Goal: Task Accomplishment & Management: Use online tool/utility

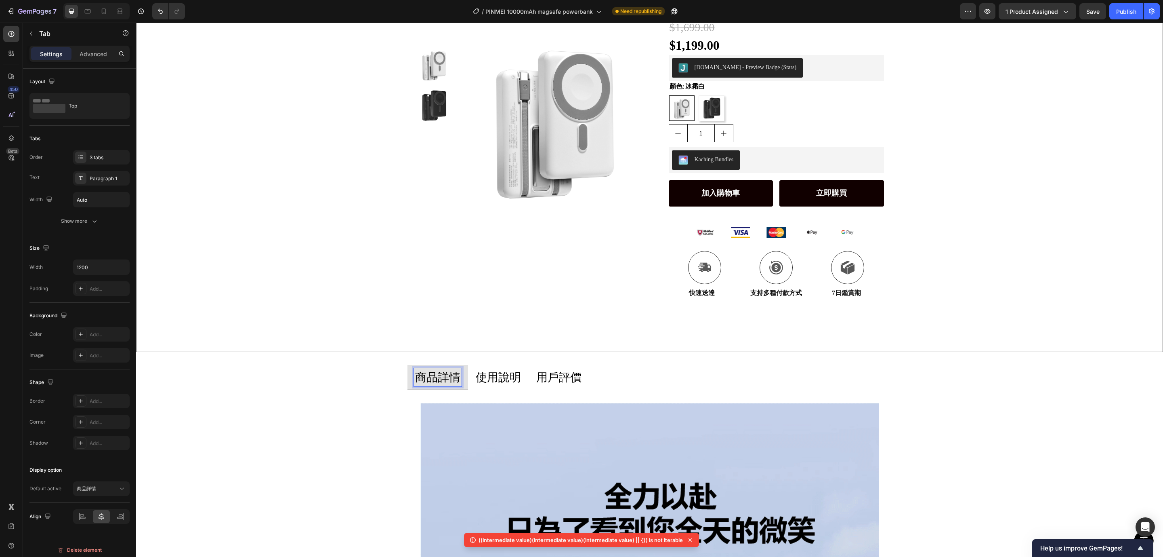
scroll to position [303, 0]
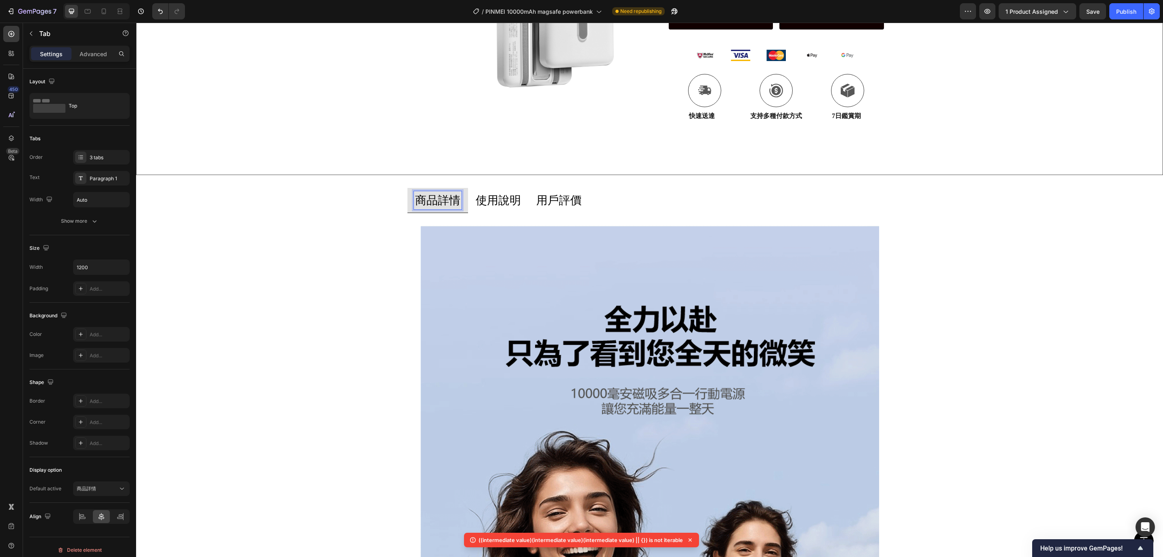
click at [508, 200] on p "使用說明" at bounding box center [498, 200] width 45 height 16
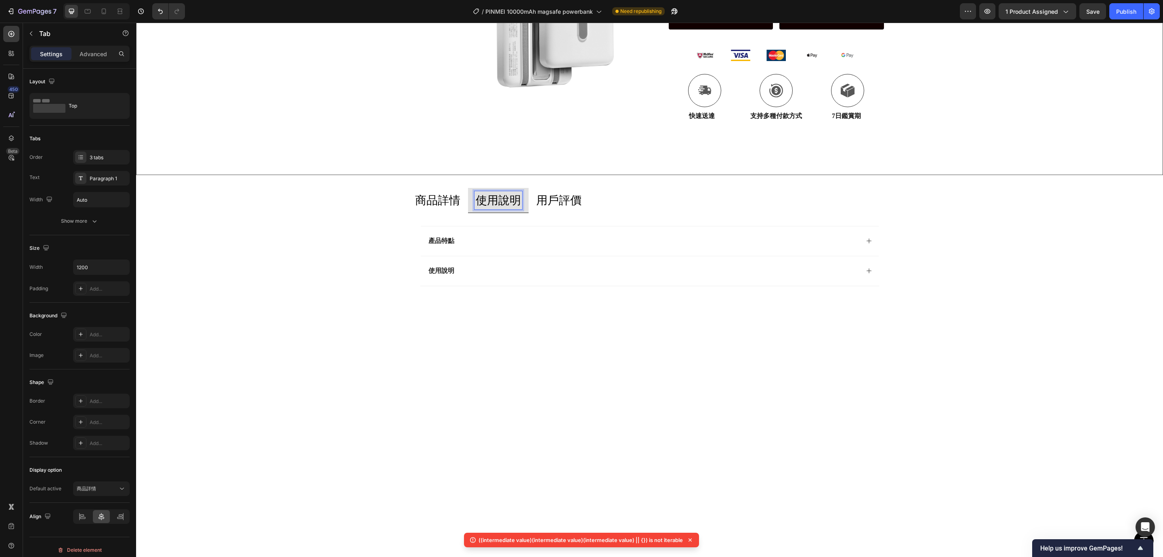
click at [548, 198] on p "用戶評價" at bounding box center [558, 200] width 45 height 16
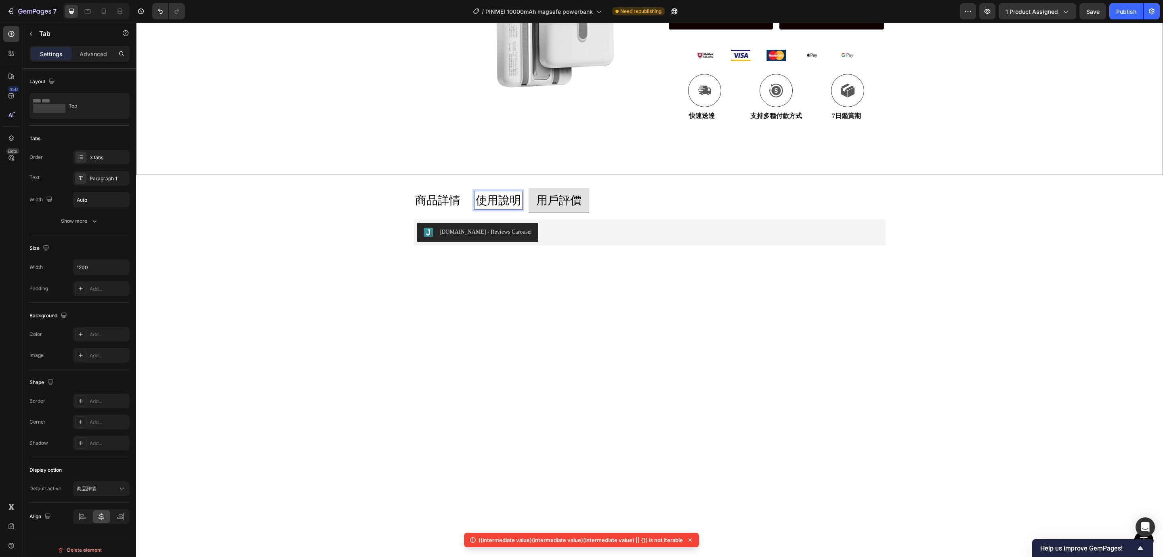
click at [494, 199] on p "使用說明" at bounding box center [498, 200] width 45 height 16
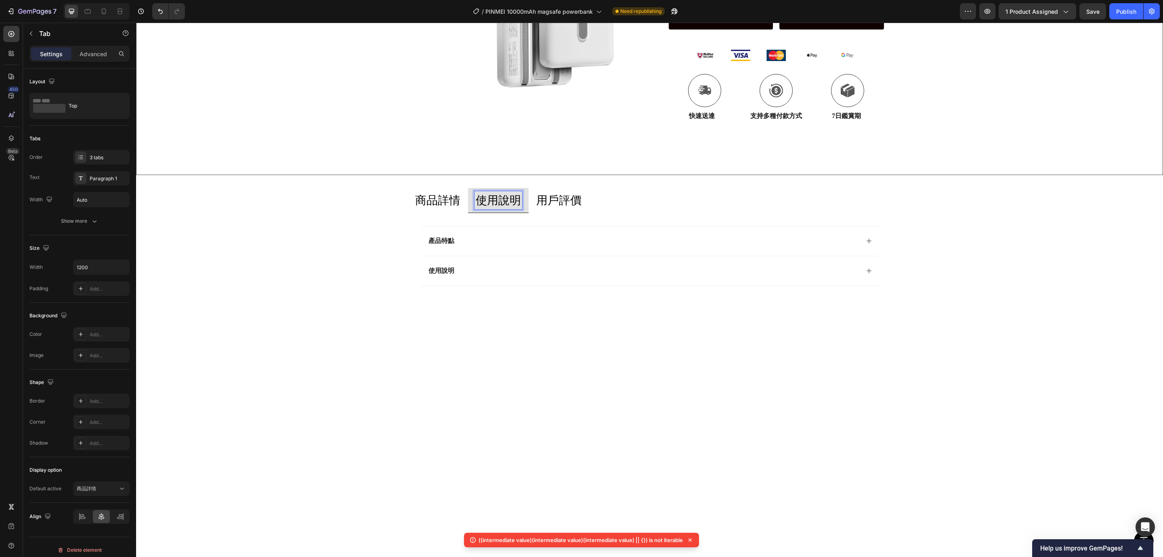
click at [430, 199] on p "商品詳情" at bounding box center [437, 200] width 45 height 16
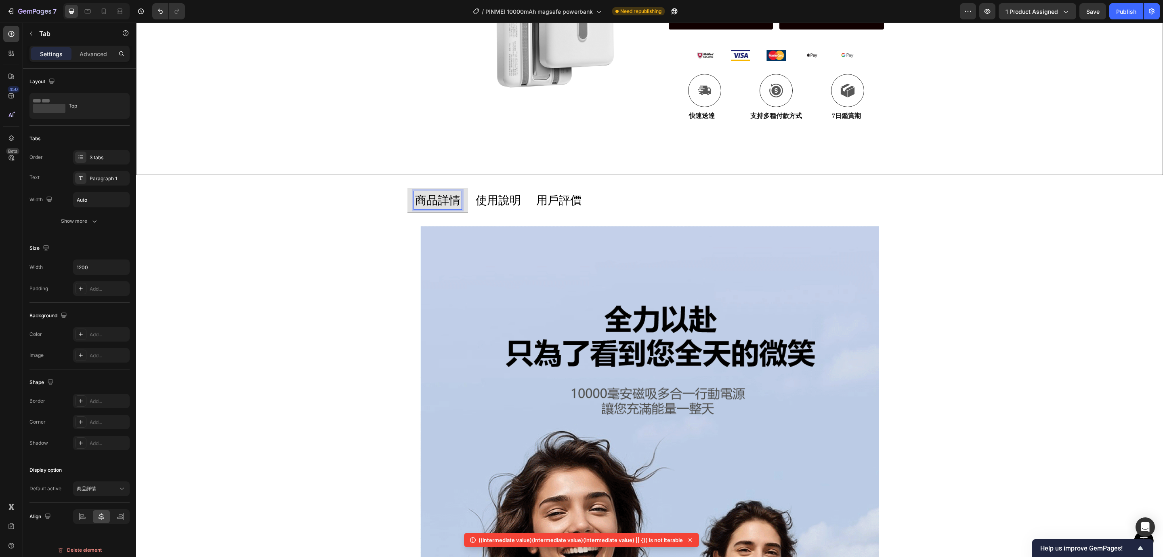
click at [561, 193] on p "用戶評價" at bounding box center [558, 200] width 45 height 16
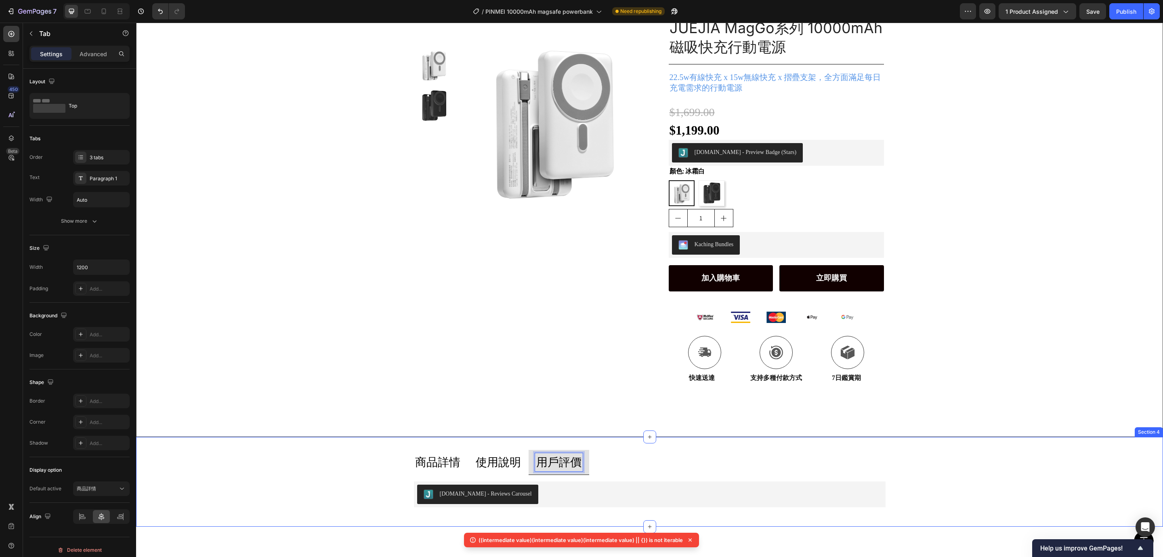
scroll to position [0, 0]
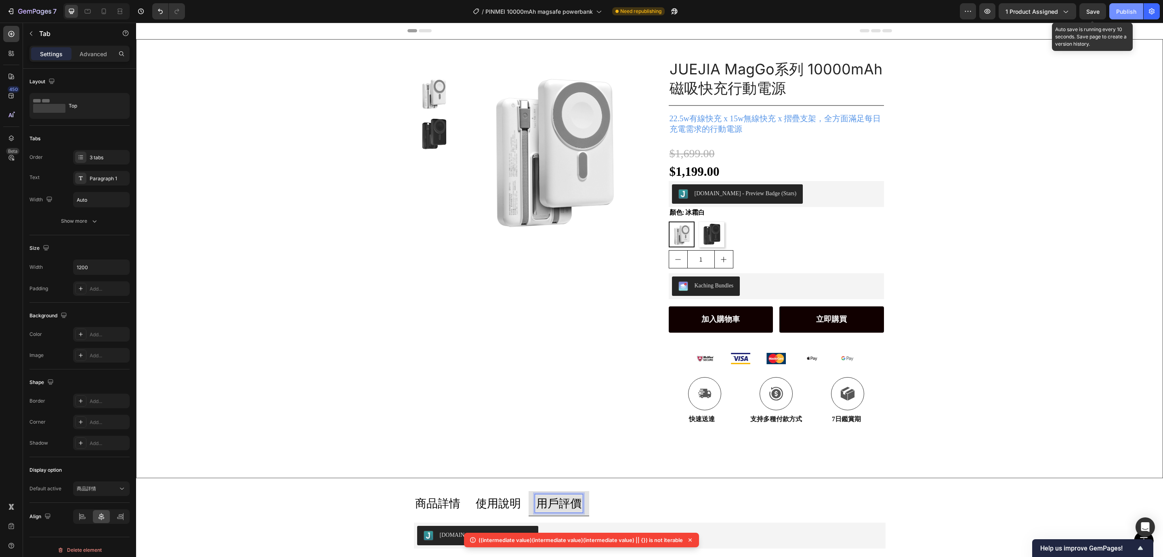
click at [1117, 13] on div "Publish" at bounding box center [1126, 11] width 20 height 8
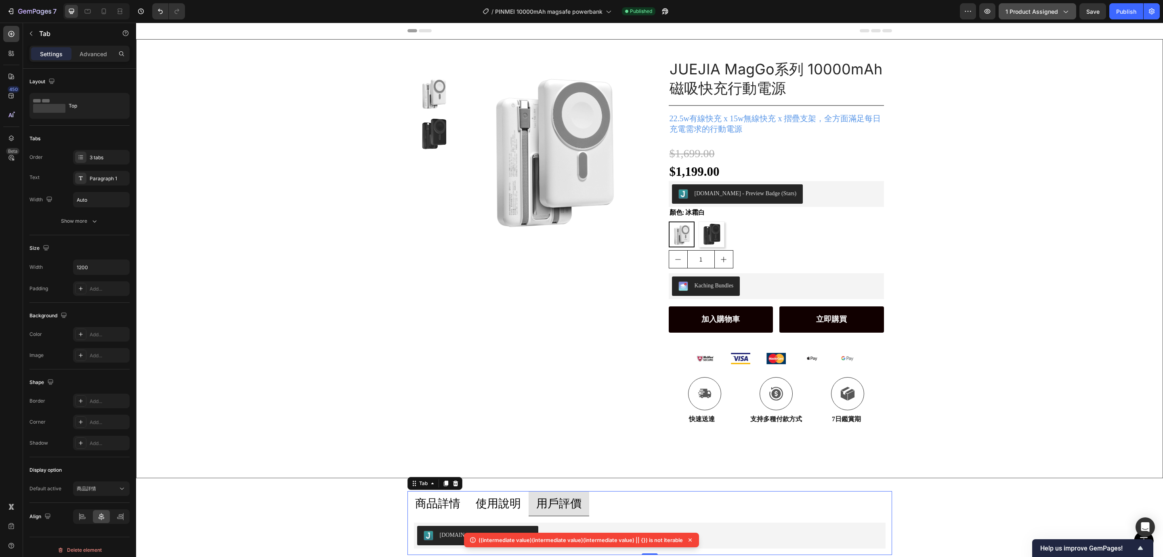
click at [1068, 11] on icon "button" at bounding box center [1065, 11] width 8 height 8
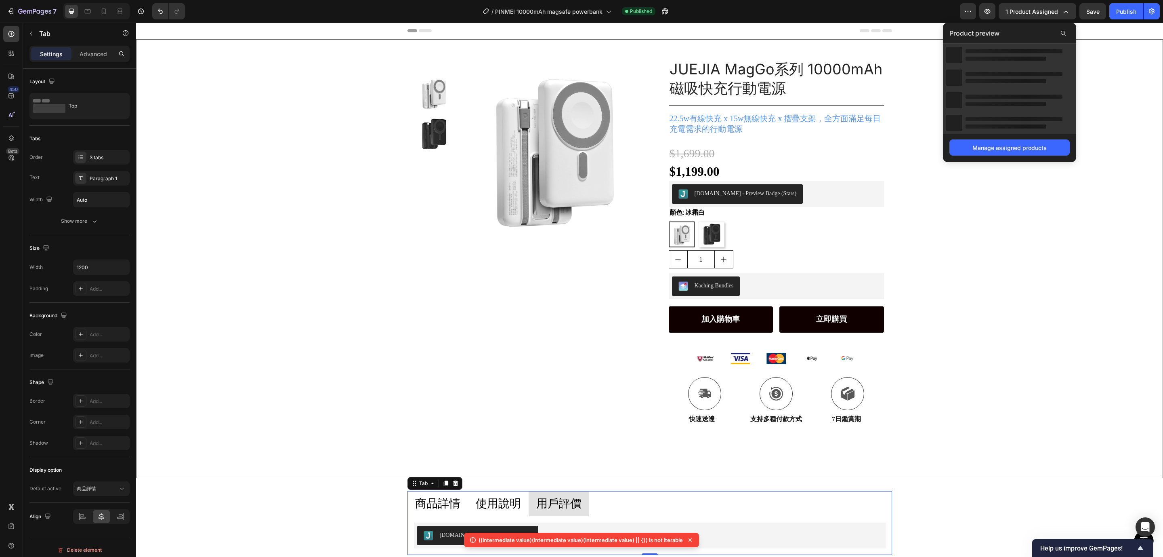
click at [919, 10] on div "/ PINMEI 10000mAh magsafe powerbank Published" at bounding box center [575, 11] width 769 height 16
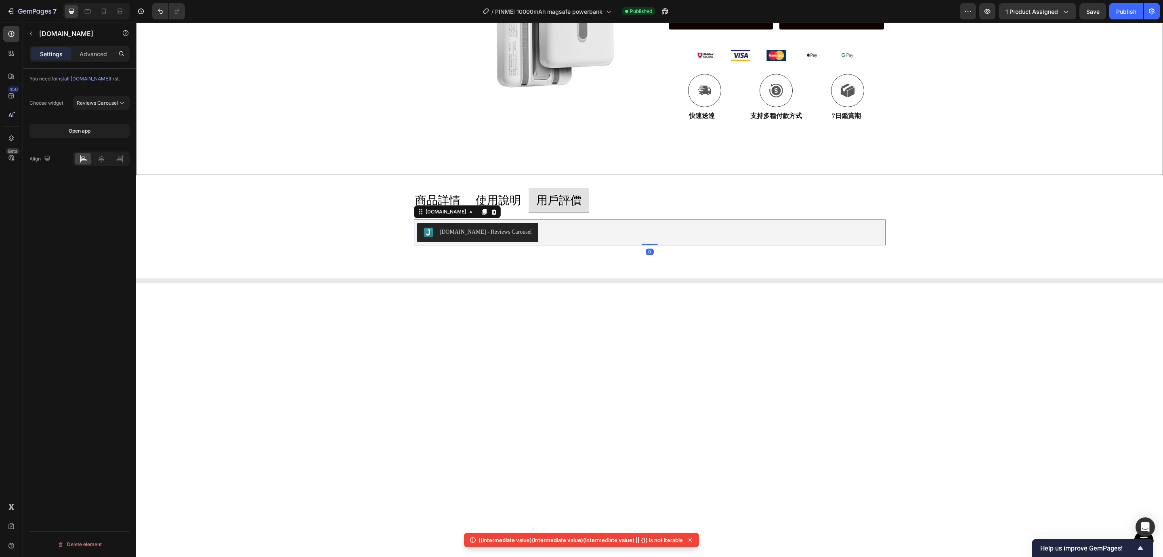
click at [645, 228] on div "[DOMAIN_NAME] - Reviews Carousel" at bounding box center [649, 232] width 465 height 19
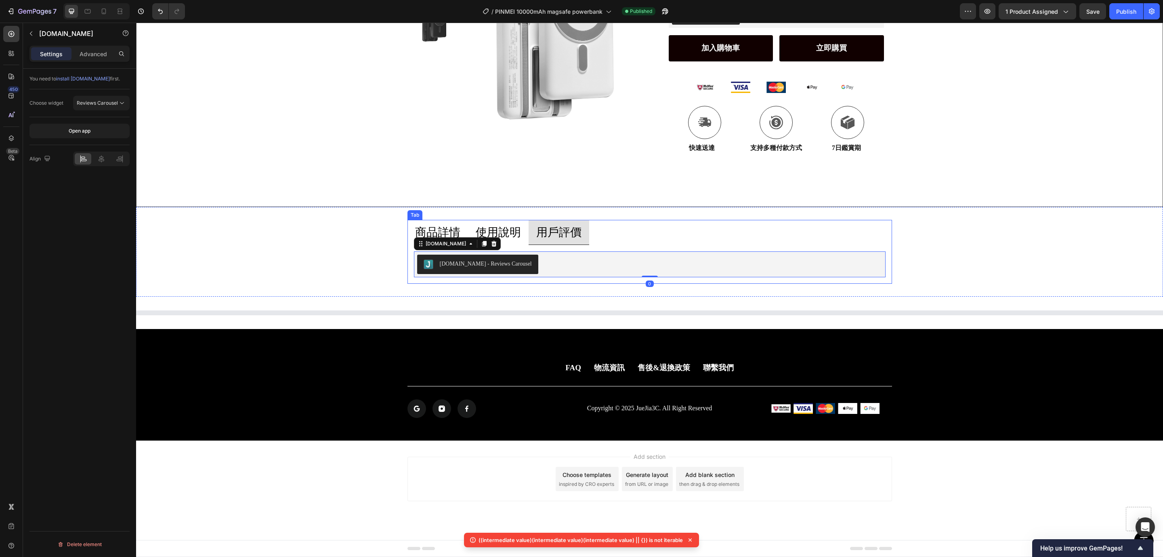
click at [504, 234] on p "使用說明" at bounding box center [498, 232] width 45 height 16
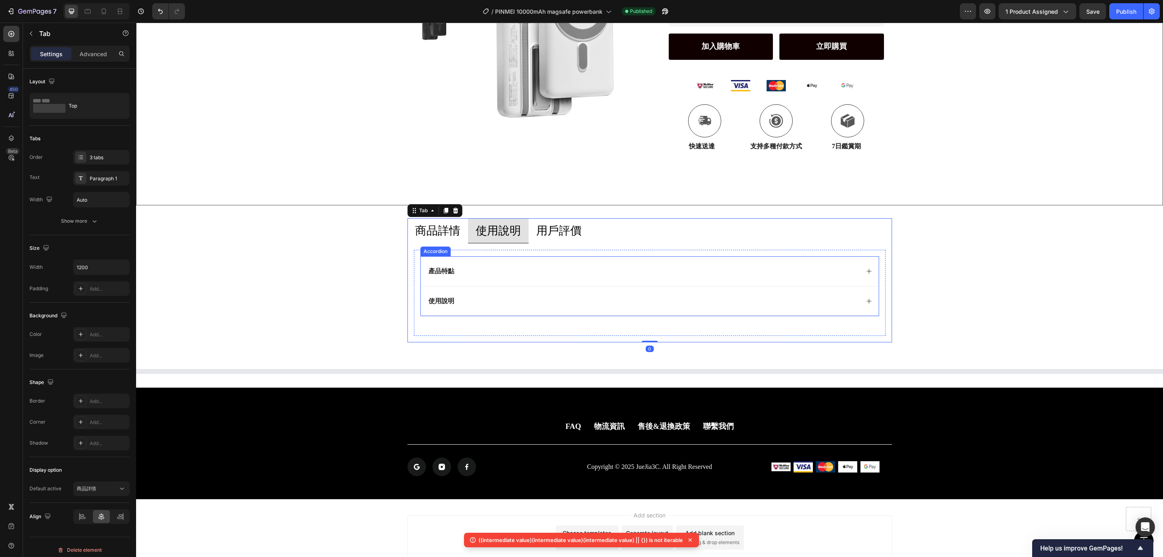
scroll to position [303, 0]
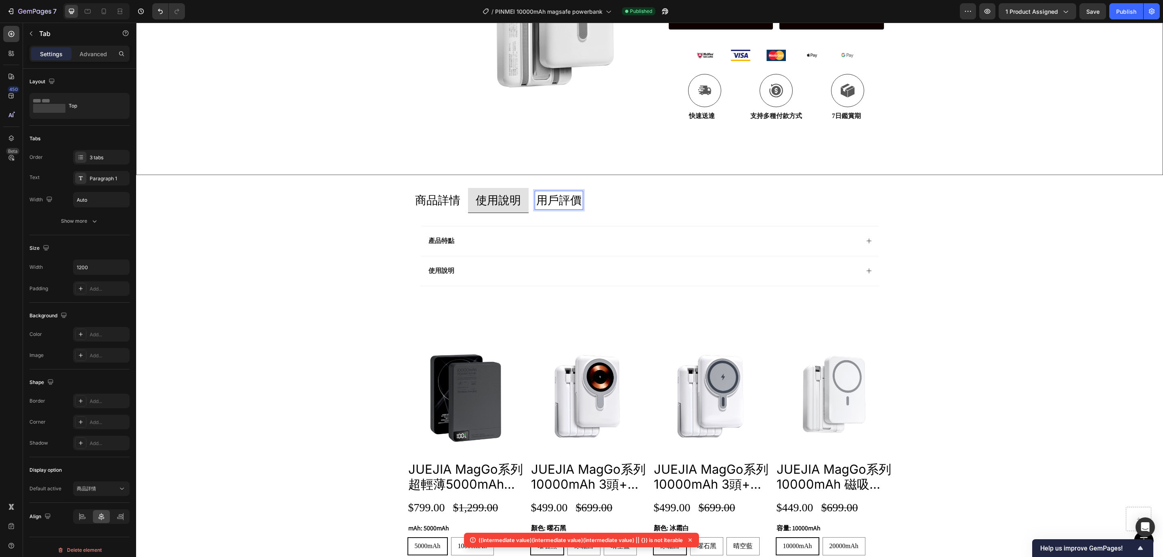
click at [554, 206] on p "用戶評價" at bounding box center [558, 200] width 45 height 16
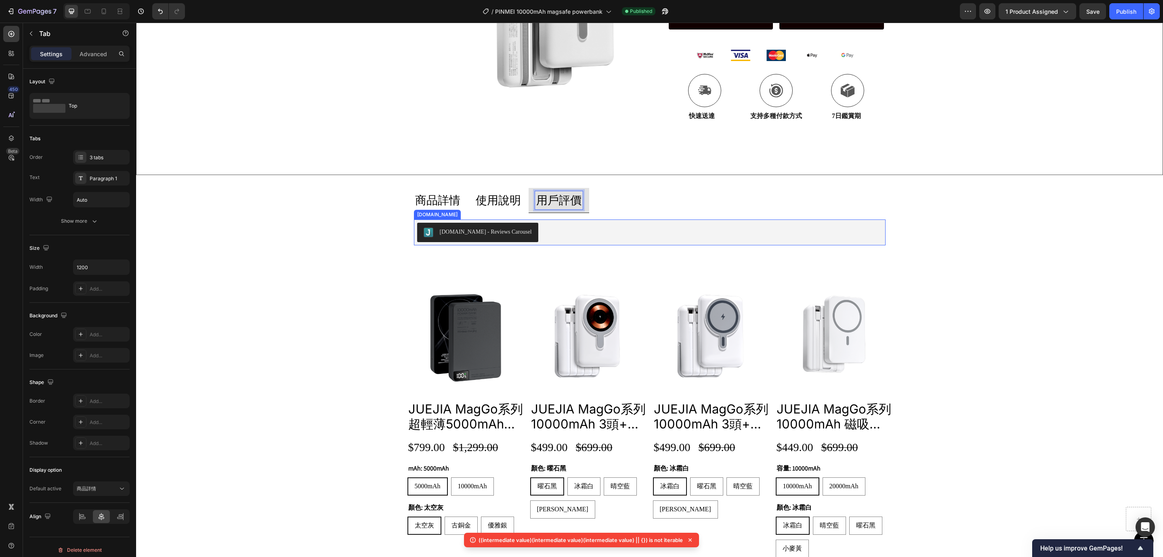
click at [464, 241] on button "[DOMAIN_NAME] - Reviews Carousel" at bounding box center [477, 232] width 121 height 19
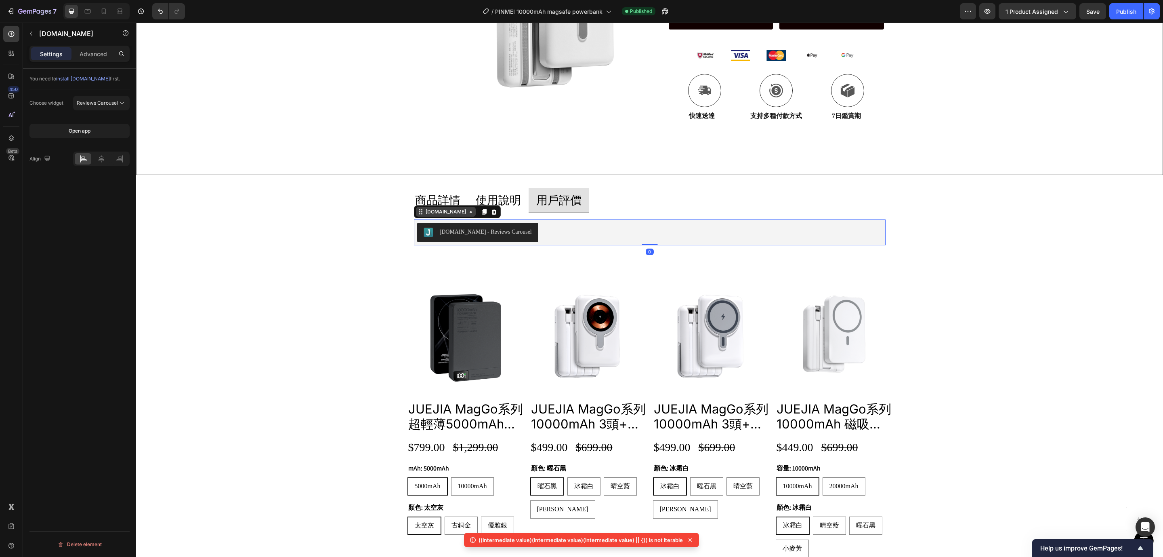
click at [424, 212] on div "[DOMAIN_NAME]" at bounding box center [446, 211] width 44 height 7
click at [276, 245] on div "商品詳情 使用說明 用戶評價 Image Image Image Image Image Image Image Image Image Image Imag…" at bounding box center [649, 220] width 1027 height 64
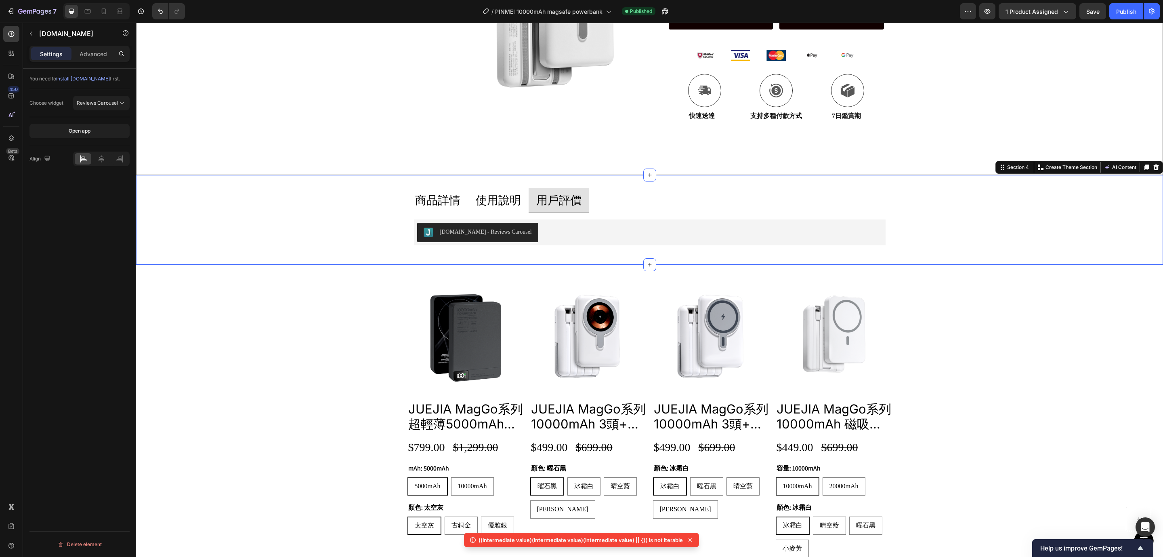
click at [593, 242] on div "[DOMAIN_NAME] - Reviews Carousel" at bounding box center [649, 232] width 465 height 19
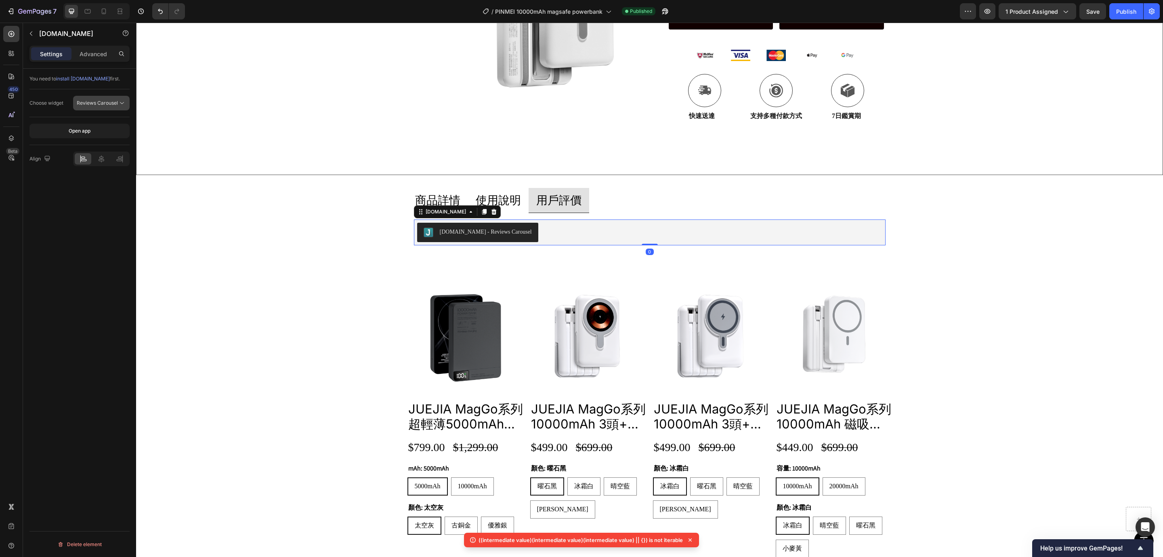
click at [91, 105] on span "Reviews Carousel" at bounding box center [97, 103] width 41 height 6
click at [102, 140] on p "Review Widget" at bounding box center [92, 138] width 53 height 7
click at [268, 324] on div "Product Images JUEJIA MagGo系列 超輕薄5000mAh無線充行動電源 Product Title $799.00 Product P…" at bounding box center [649, 436] width 1027 height 318
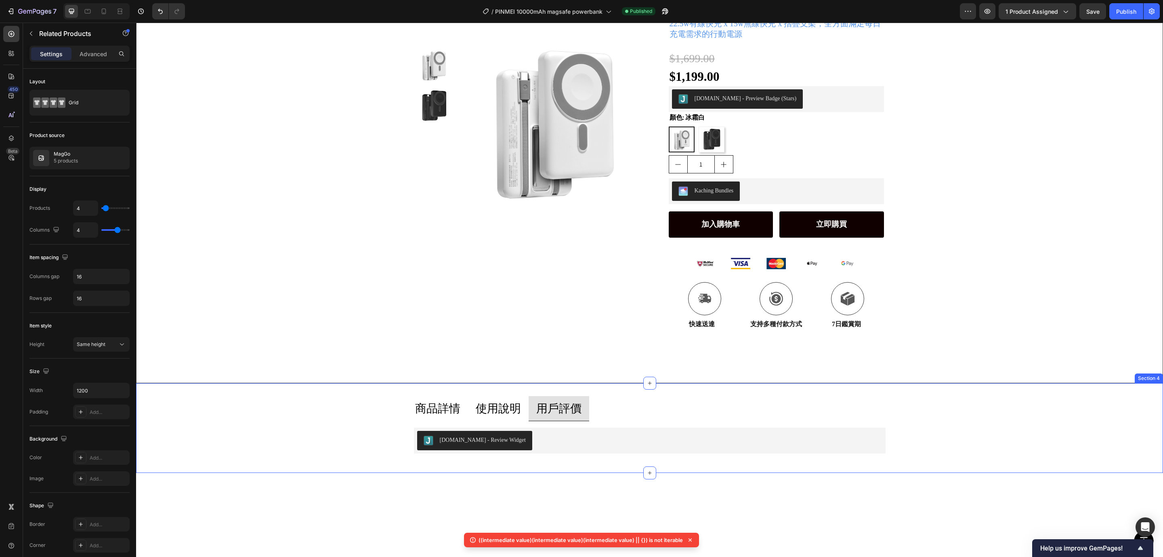
scroll to position [0, 0]
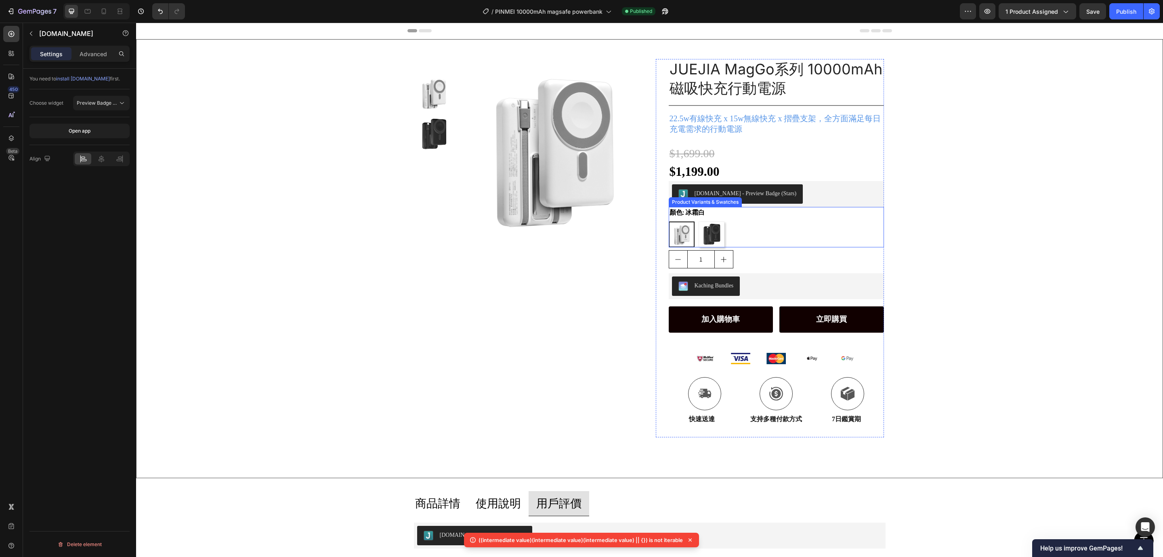
click at [807, 202] on div "[DOMAIN_NAME] - Preview Badge (Stars)" at bounding box center [776, 193] width 209 height 19
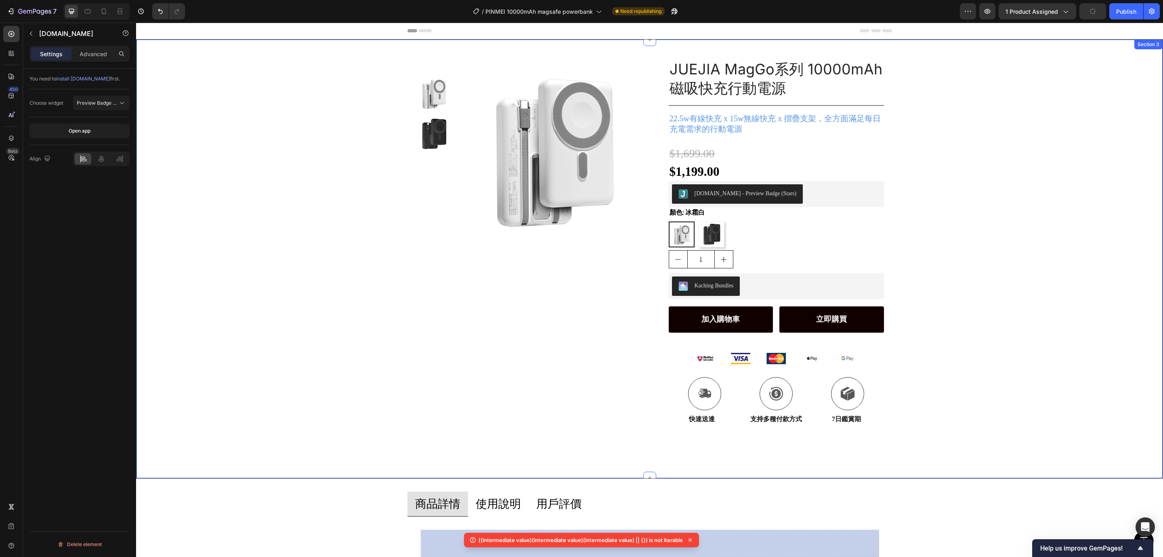
scroll to position [242, 0]
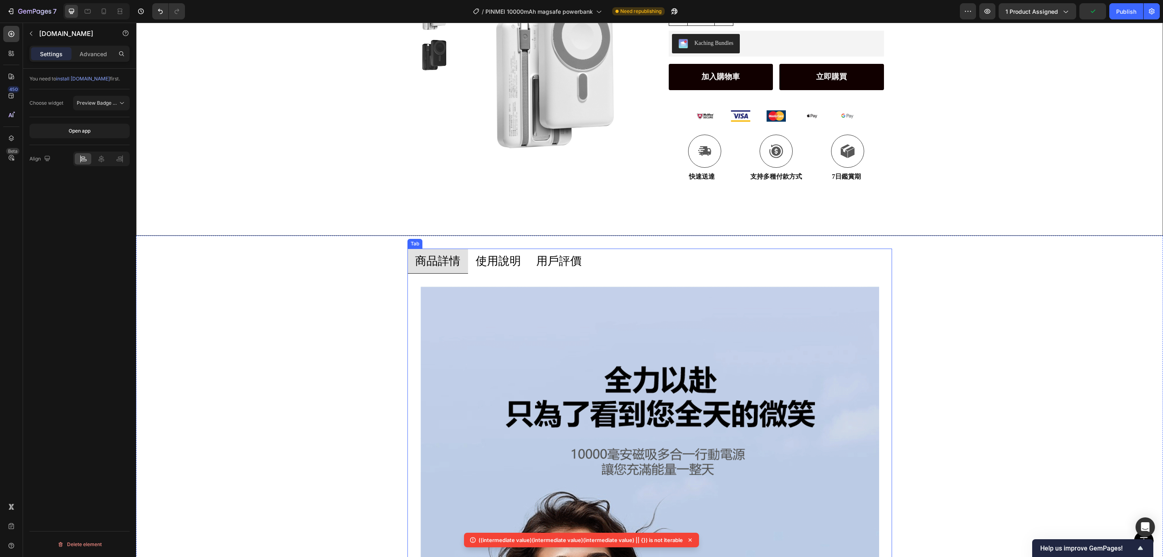
click at [554, 262] on p "用戶評價" at bounding box center [558, 261] width 45 height 16
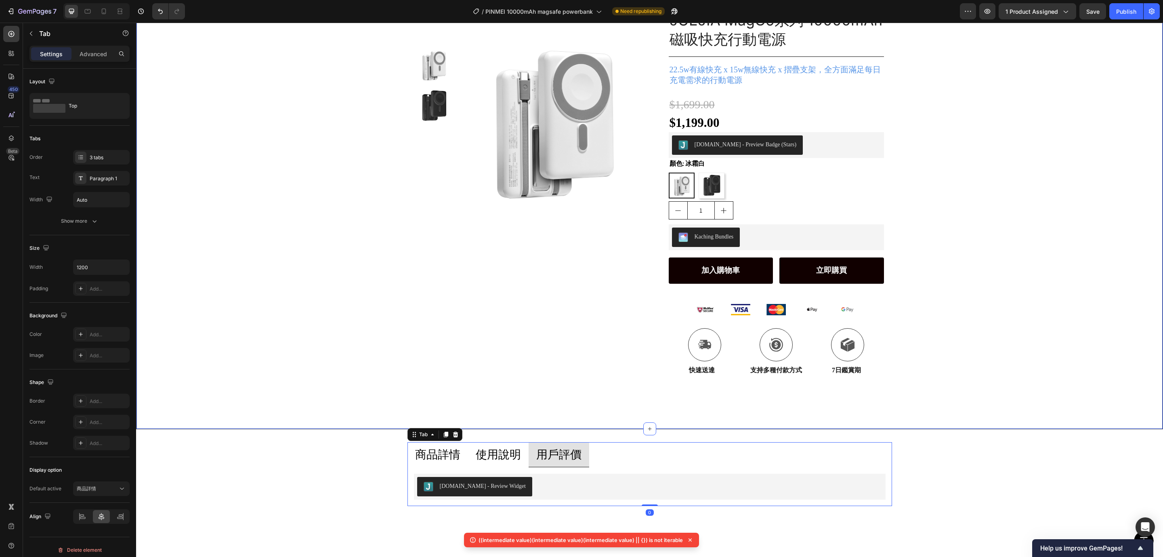
scroll to position [0, 0]
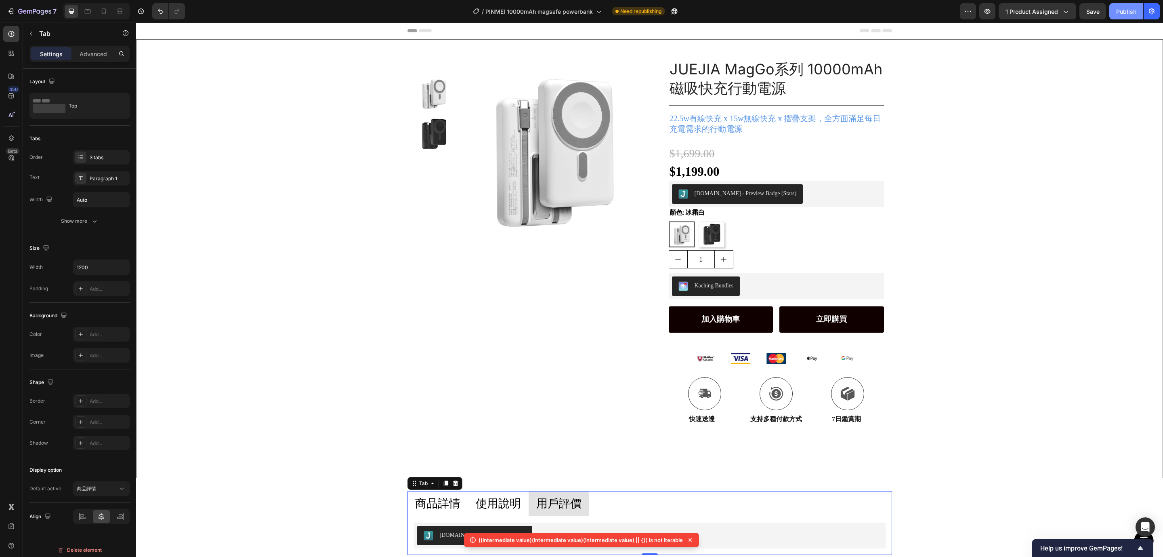
click at [1130, 16] on button "Publish" at bounding box center [1127, 11] width 34 height 16
click at [988, 11] on icon "button" at bounding box center [988, 11] width 8 height 8
click at [291, 11] on div "/ PINMEI 10000mAh magsafe powerbank Published" at bounding box center [575, 11] width 769 height 16
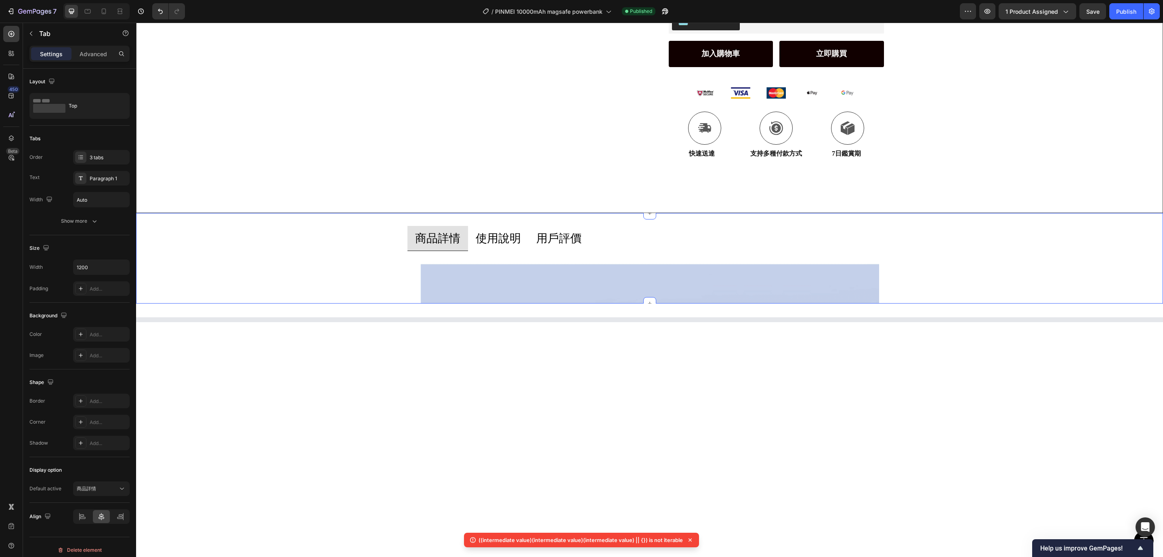
scroll to position [221, 0]
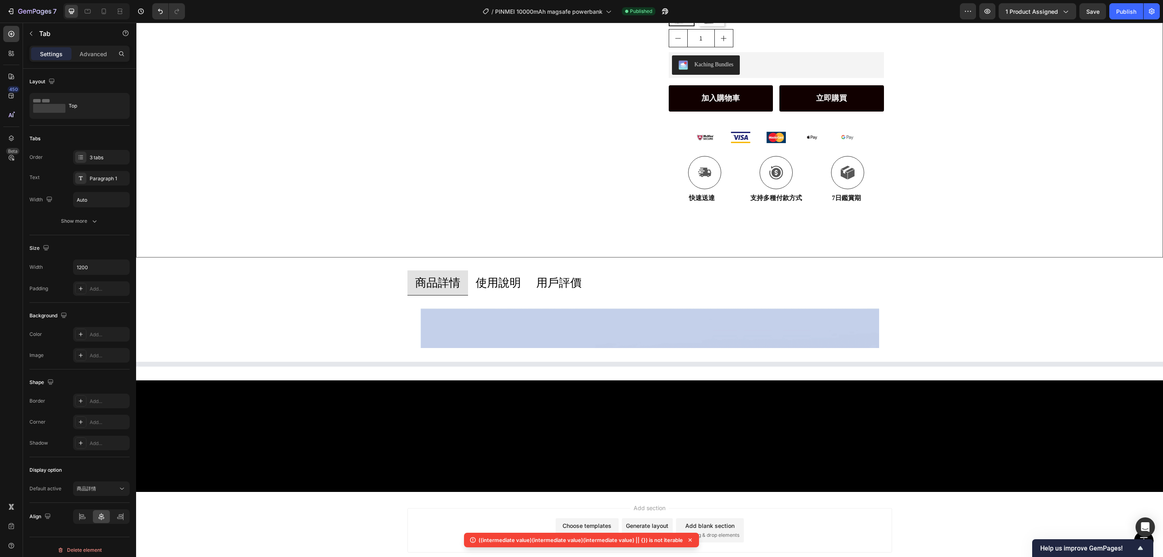
click at [567, 281] on p "用戶評價" at bounding box center [558, 283] width 45 height 16
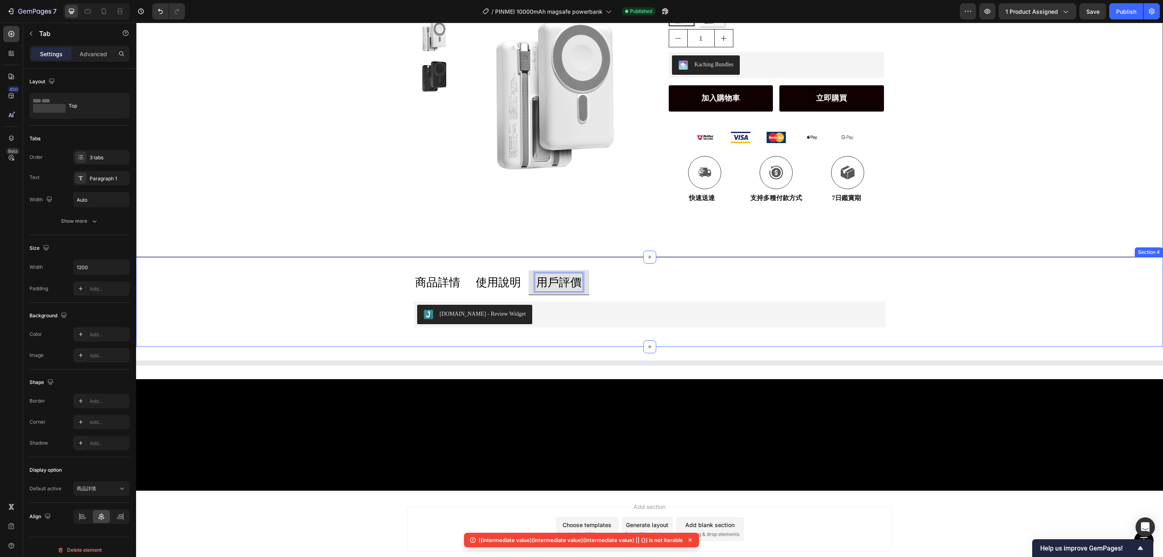
click at [321, 287] on div "商品詳情 使用說明 用戶評價 Image Image Image Image Image Image Image Image Image Image Imag…" at bounding box center [649, 302] width 1027 height 64
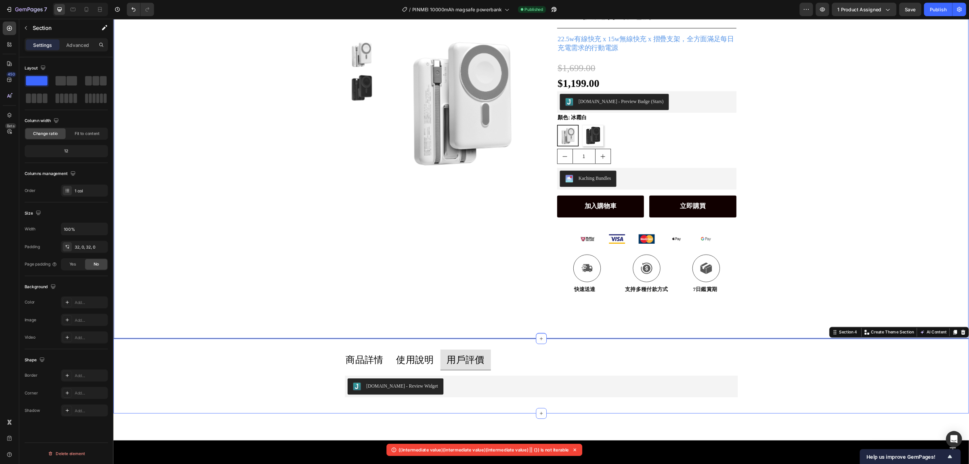
scroll to position [0, 0]
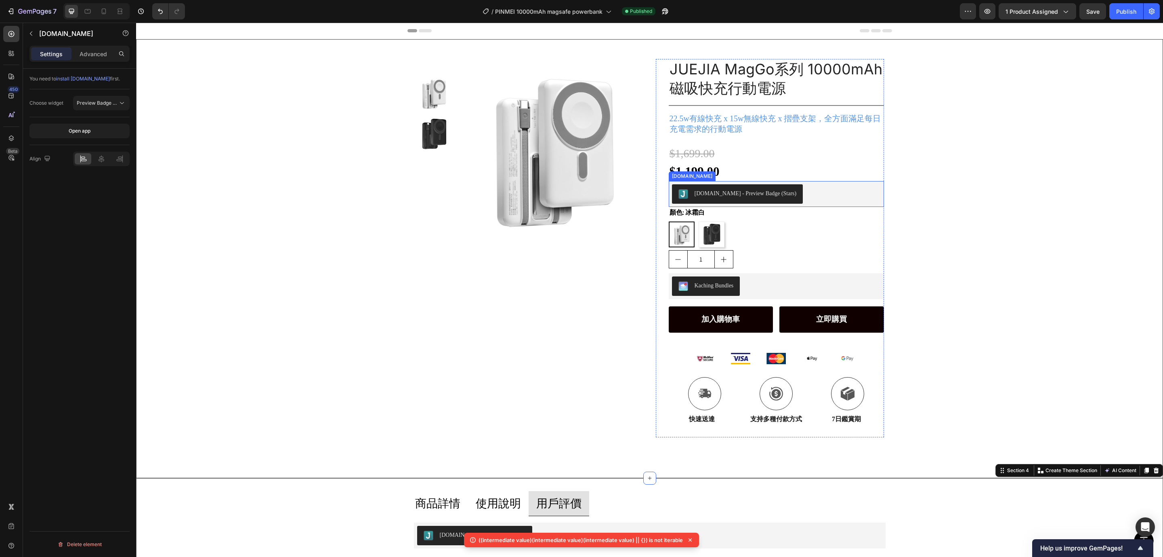
click at [802, 197] on div "[DOMAIN_NAME] - Preview Badge (Stars)" at bounding box center [776, 193] width 209 height 19
click at [710, 194] on div "[DOMAIN_NAME] - Preview Badge (Stars)" at bounding box center [746, 193] width 102 height 8
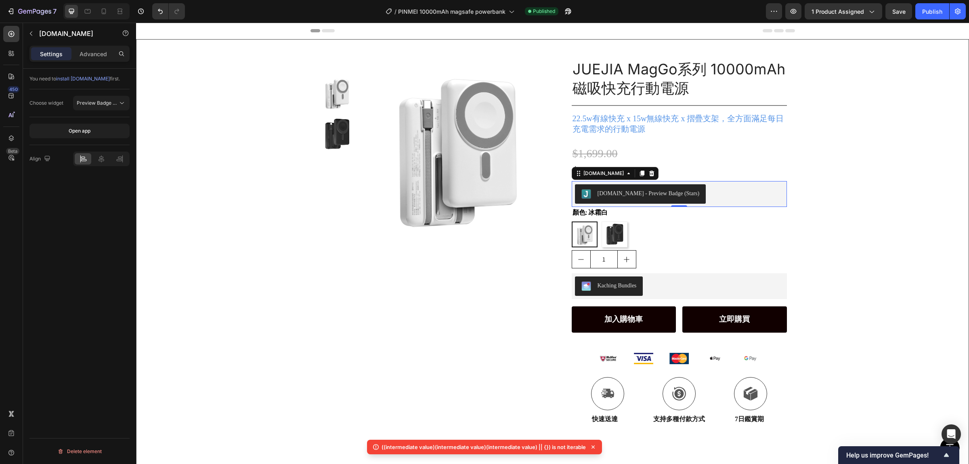
click at [70, 75] on div "You need to install [DOMAIN_NAME] first." at bounding box center [79, 79] width 100 height 21
click at [71, 76] on span "install [DOMAIN_NAME]" at bounding box center [83, 79] width 54 height 6
drag, startPoint x: 846, startPoint y: 176, endPoint x: 831, endPoint y: 166, distance: 17.6
click at [846, 176] on div "Product Images Row JUEJIA MagGo系列 10000mAh 磁吸快充行動電源 Product Title Title Line 22…" at bounding box center [553, 238] width 832 height 397
